Goal: Information Seeking & Learning: Check status

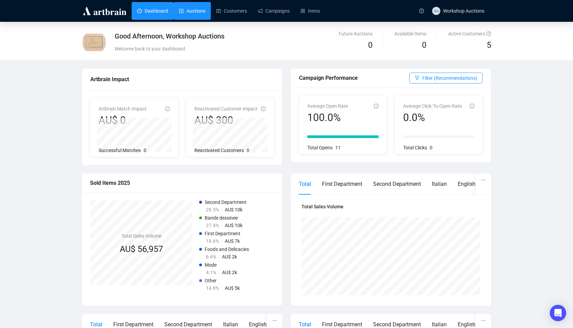
click at [193, 6] on link "Auctions" at bounding box center [192, 11] width 26 height 18
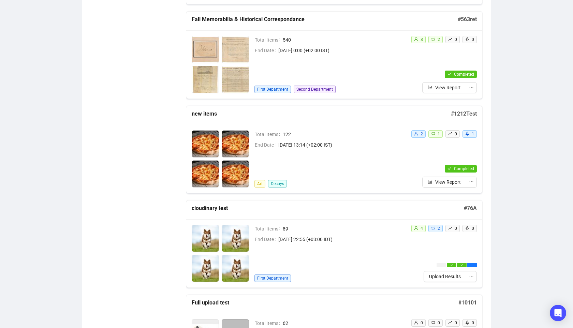
scroll to position [1294, 0]
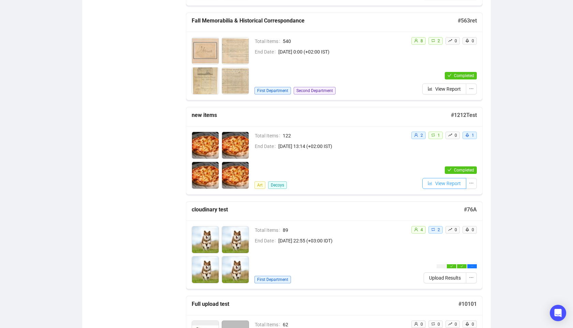
click at [433, 182] on button "View Report" at bounding box center [444, 183] width 44 height 11
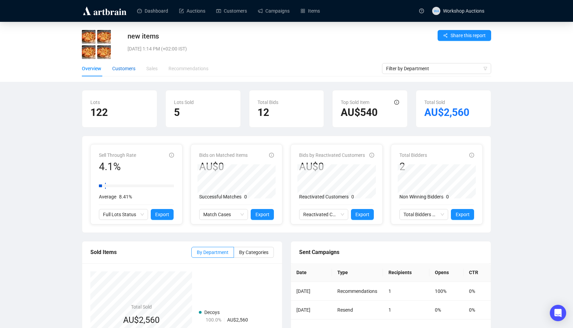
click at [131, 69] on div "Customers" at bounding box center [123, 69] width 23 height 8
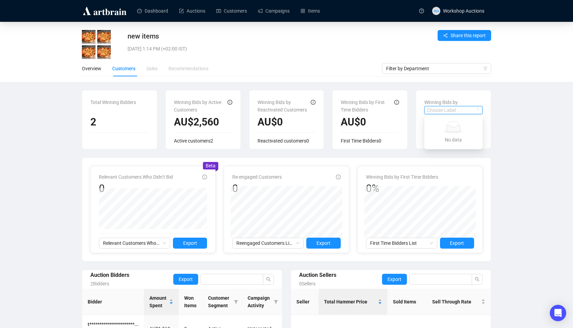
click at [433, 109] on input "search" at bounding box center [450, 110] width 47 height 8
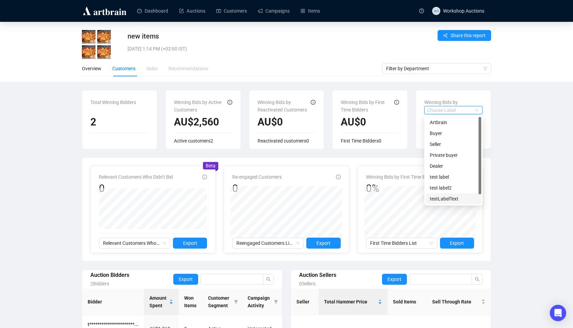
click at [290, 110] on div "Winning Bids by Reactivated Customers" at bounding box center [284, 105] width 54 height 13
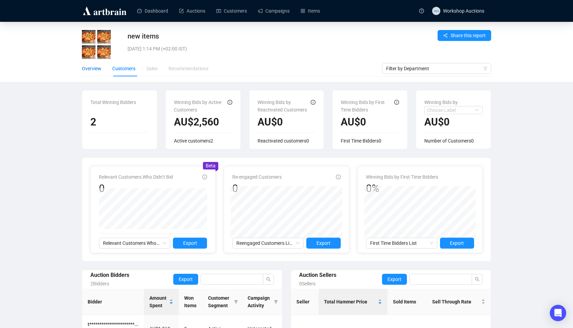
click at [99, 69] on div "Overview" at bounding box center [91, 69] width 19 height 8
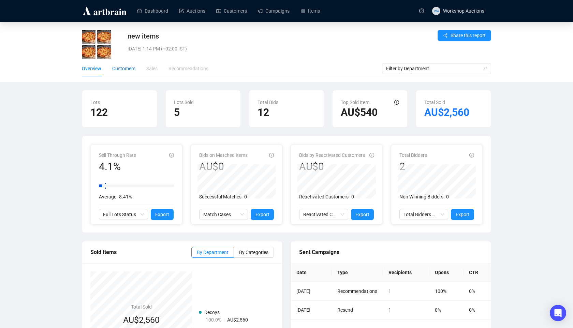
click at [128, 65] on div "Customers" at bounding box center [123, 69] width 23 height 8
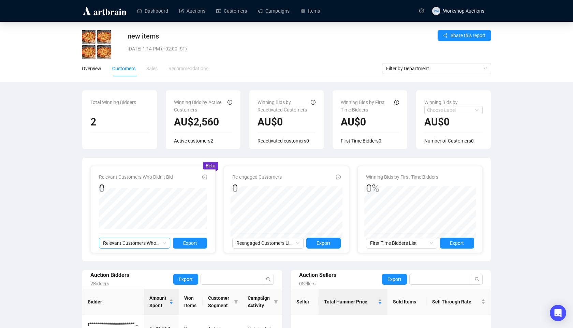
click at [146, 241] on span "Relevant Customers Who Didn’t Bid" at bounding box center [134, 243] width 63 height 10
click at [274, 243] on span "Reengaged Customers List" at bounding box center [267, 243] width 63 height 10
click at [390, 238] on span "First Time Bidders List" at bounding box center [401, 243] width 63 height 10
click at [207, 20] on div "Dashboard Auctions Customers Campaigns Items" at bounding box center [272, 10] width 285 height 21
click at [201, 14] on link "Auctions" at bounding box center [192, 11] width 26 height 18
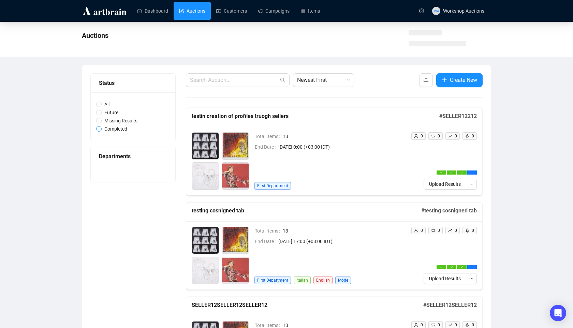
click at [99, 129] on input "Completed" at bounding box center [98, 128] width 5 height 5
radio input "true"
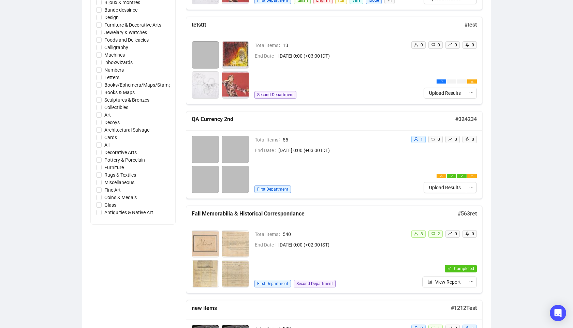
scroll to position [438, 0]
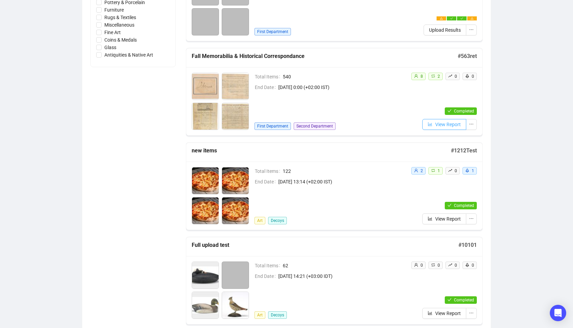
click at [425, 124] on button "View Report" at bounding box center [444, 124] width 44 height 11
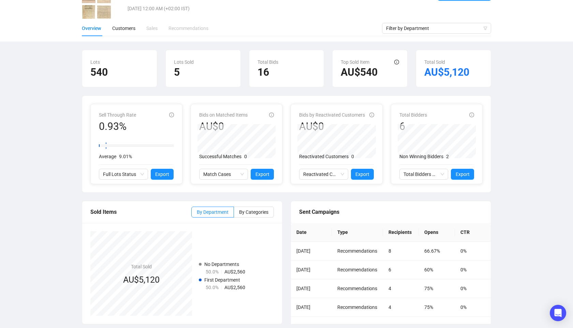
scroll to position [45, 0]
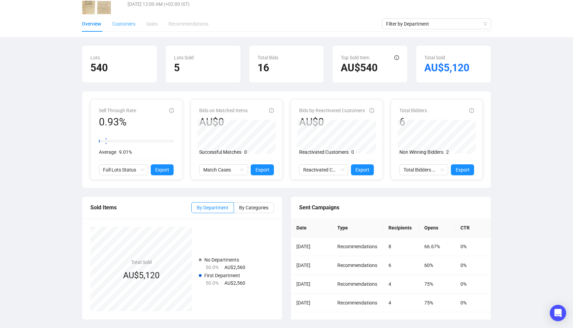
click at [118, 28] on div "Customers" at bounding box center [123, 24] width 23 height 16
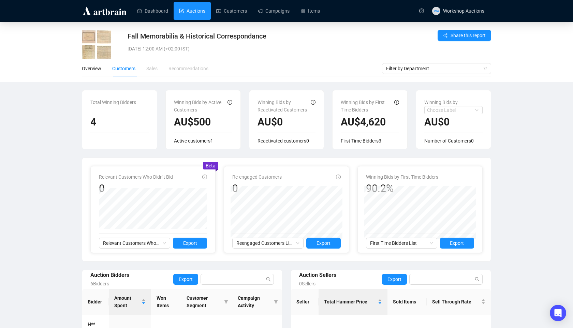
click at [191, 18] on link "Auctions" at bounding box center [192, 11] width 26 height 18
